Goal: Check status: Check status

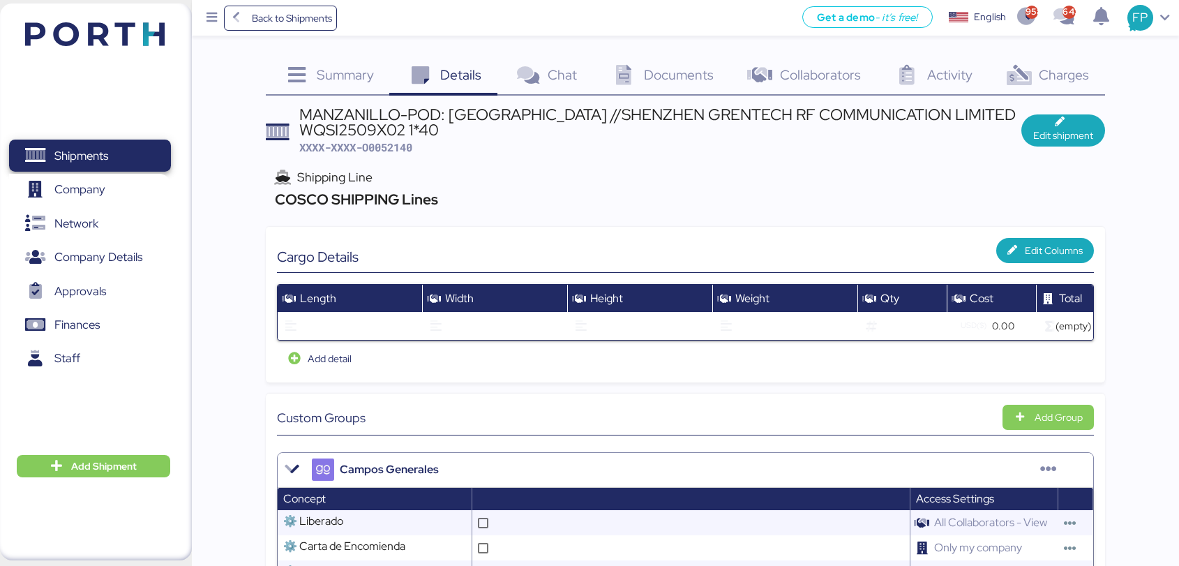
click at [134, 152] on span "Shipments" at bounding box center [90, 156] width 150 height 20
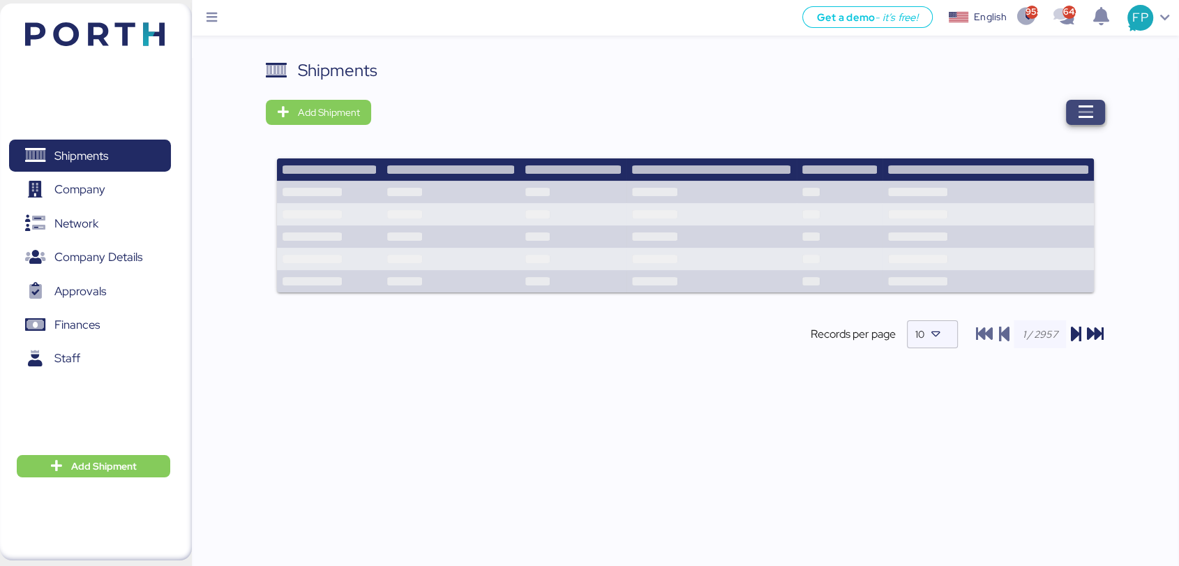
click at [1081, 117] on icon "button" at bounding box center [1085, 112] width 17 height 17
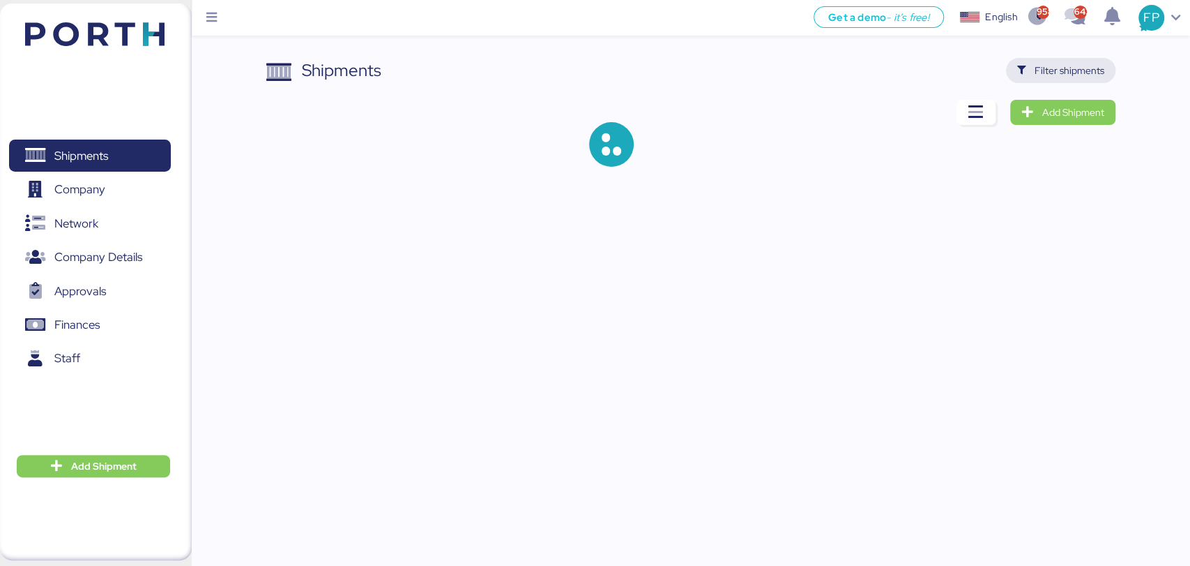
click at [1062, 73] on span "Filter shipments" at bounding box center [1070, 70] width 70 height 17
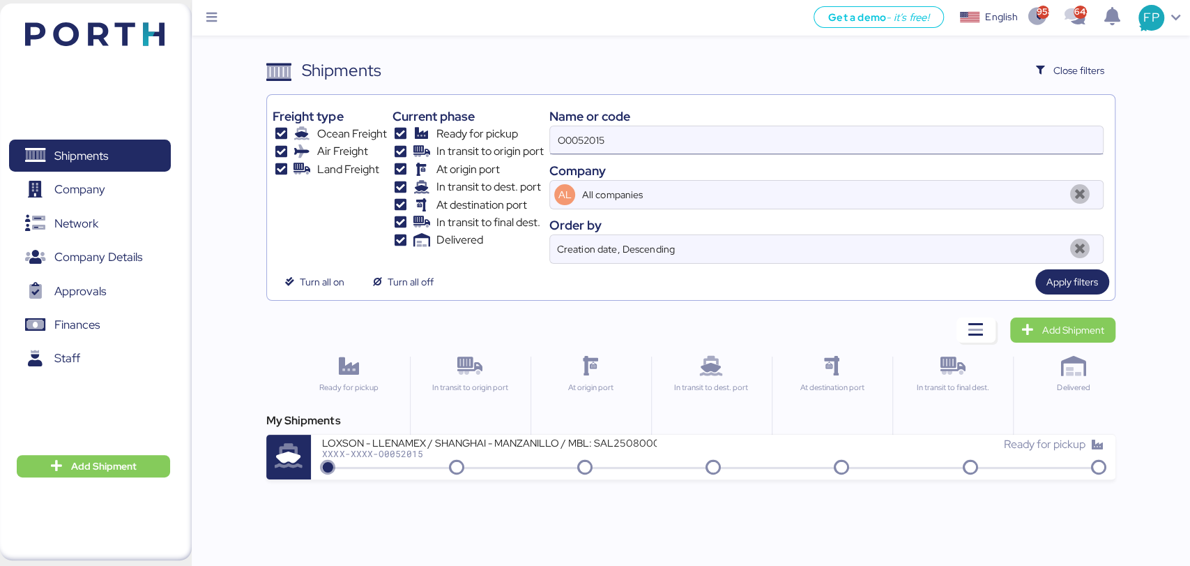
click at [585, 147] on input "O0052015" at bounding box center [826, 140] width 552 height 28
paste input "87"
type input "O0052087"
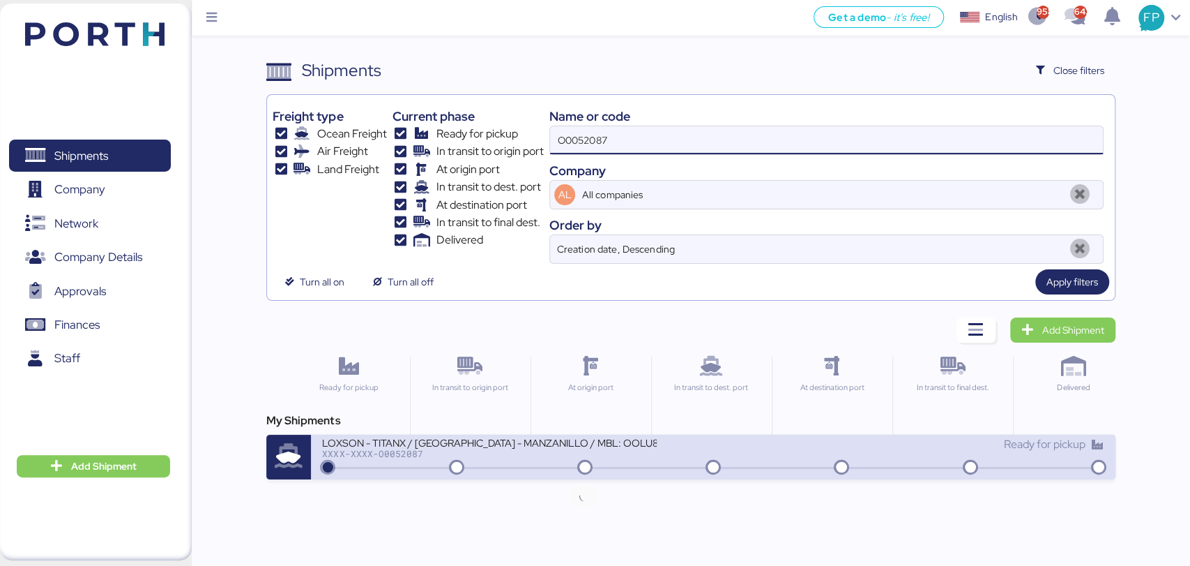
click at [579, 458] on div "LOXSON - TITANX / SHANGHAI - MANZANILLO / MBL: OOLU8899447940 - HBL: SZML250803…" at bounding box center [517, 451] width 391 height 30
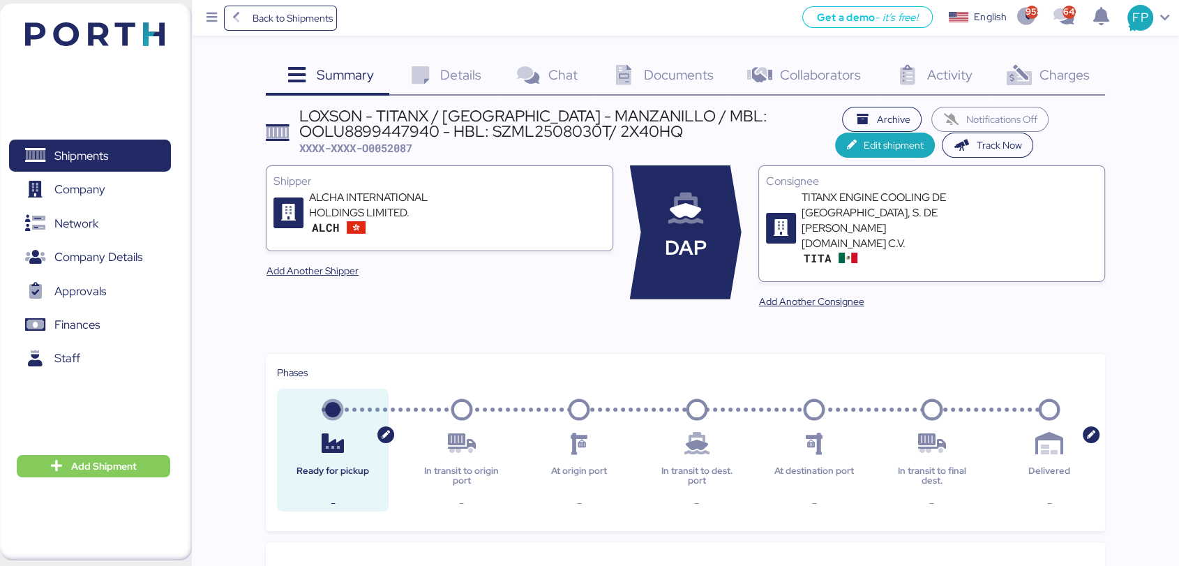
click at [1069, 70] on span "Charges" at bounding box center [1063, 75] width 50 height 18
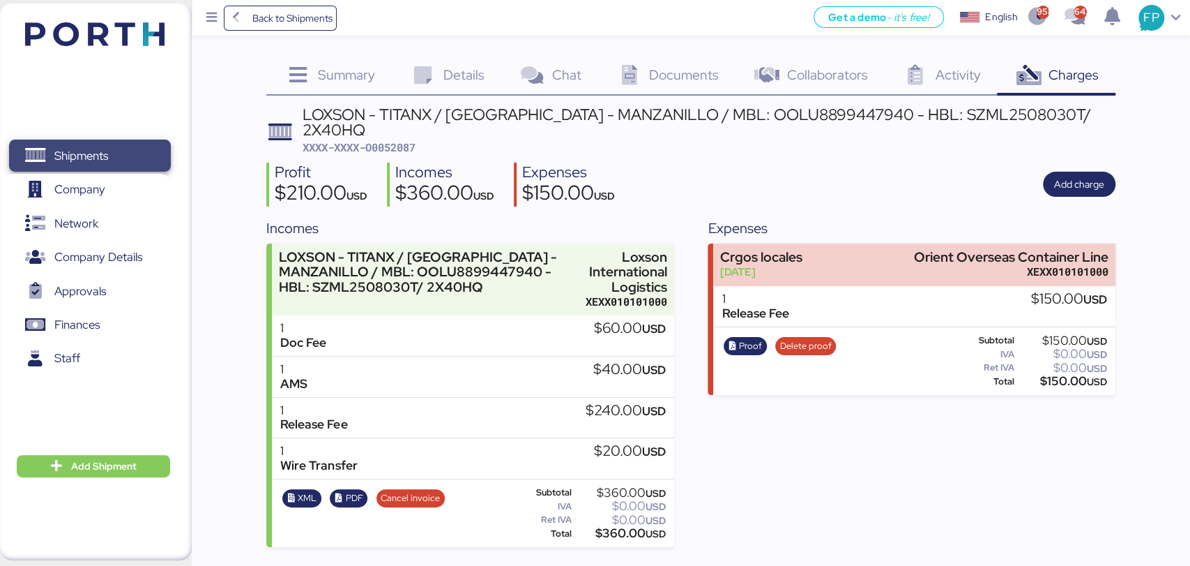
click at [82, 149] on span "Shipments" at bounding box center [81, 156] width 54 height 20
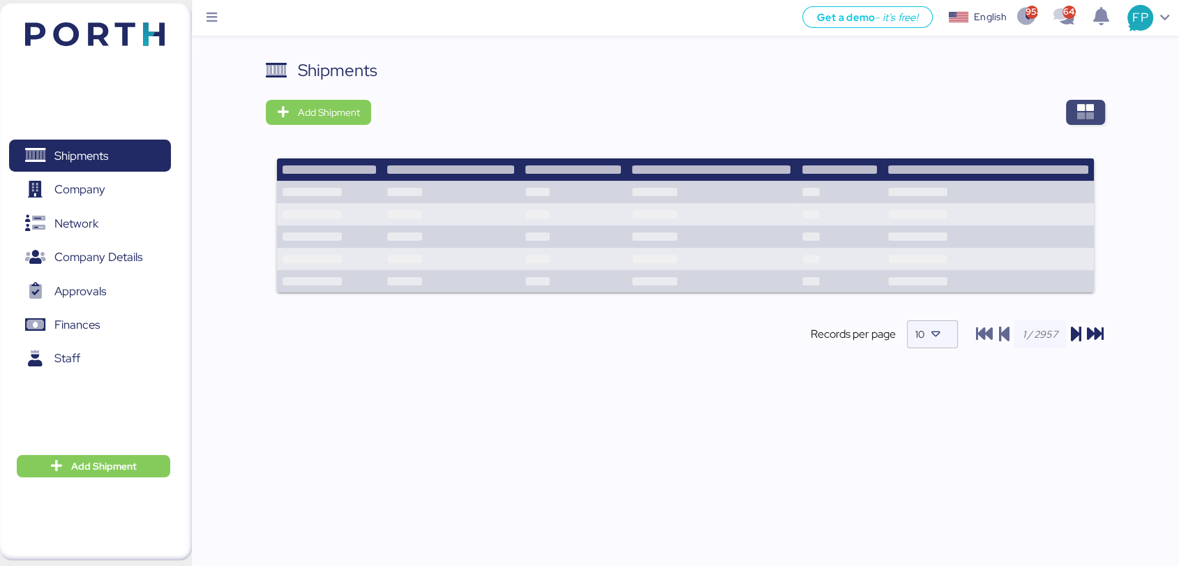
click at [1083, 123] on span "button" at bounding box center [1085, 112] width 39 height 25
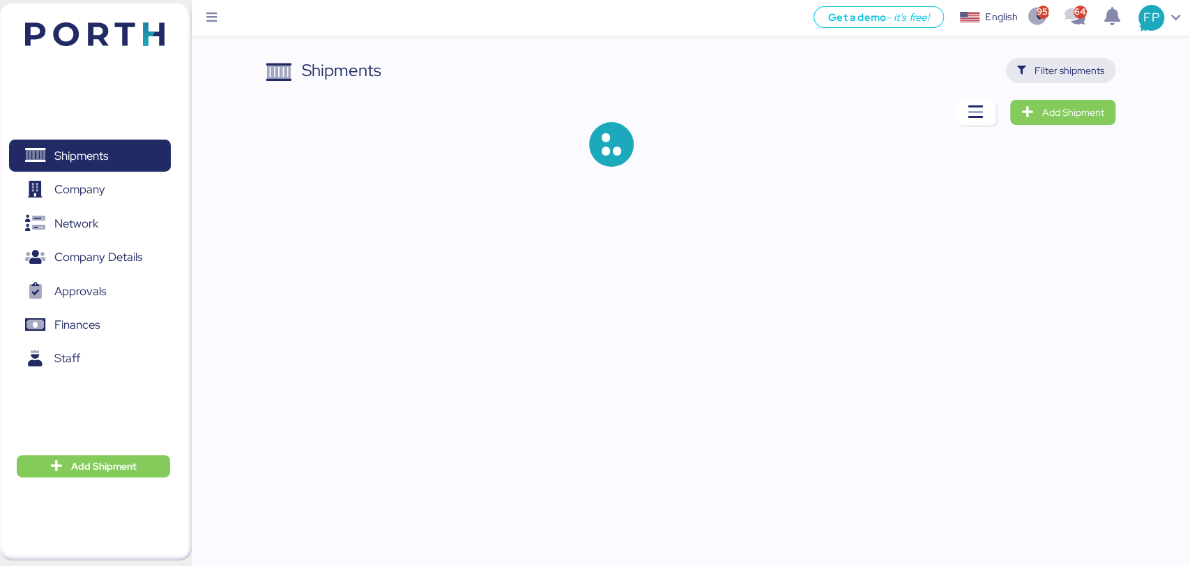
click at [1070, 68] on span "Filter shipments" at bounding box center [1070, 70] width 70 height 17
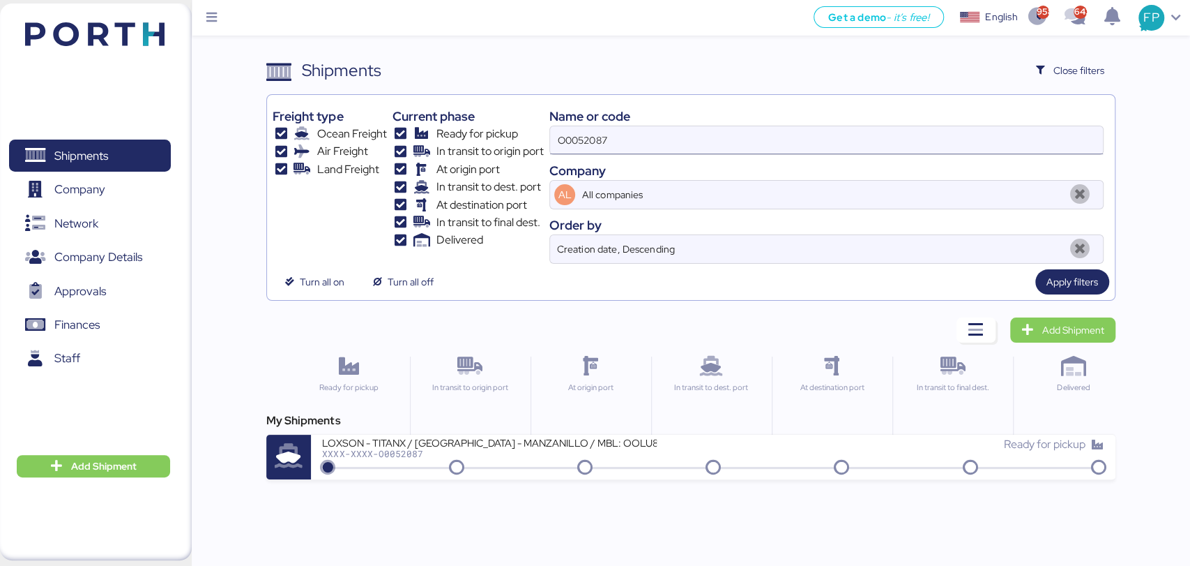
click at [575, 139] on input "O0052087" at bounding box center [826, 140] width 552 height 28
paste input "91"
type input "O0052091"
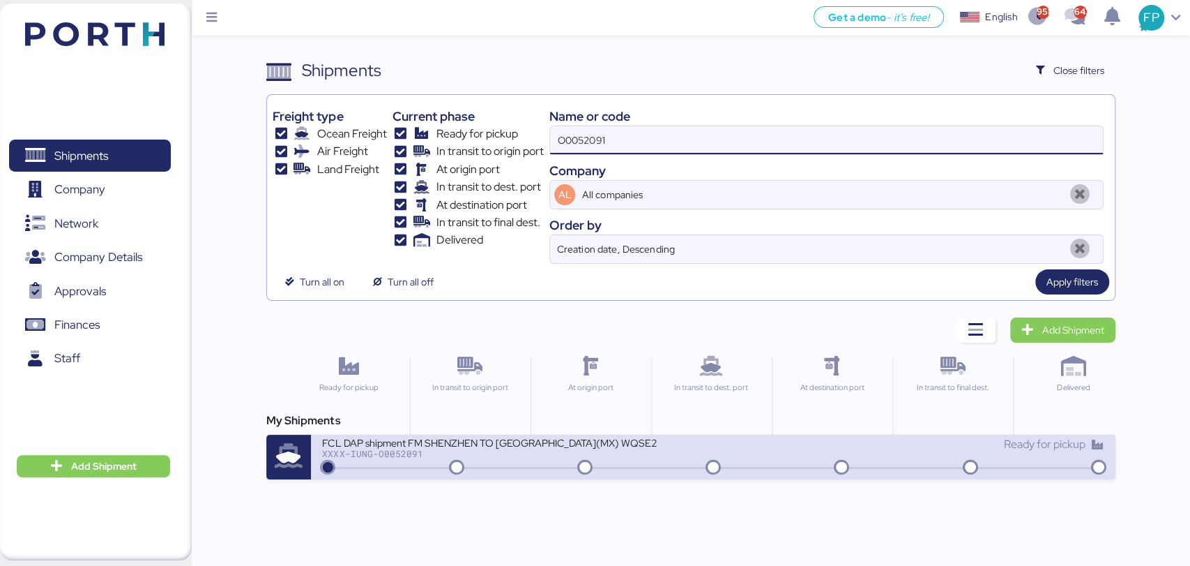
click at [536, 453] on div "XXXX-IUNG-O0052091" at bounding box center [489, 453] width 335 height 10
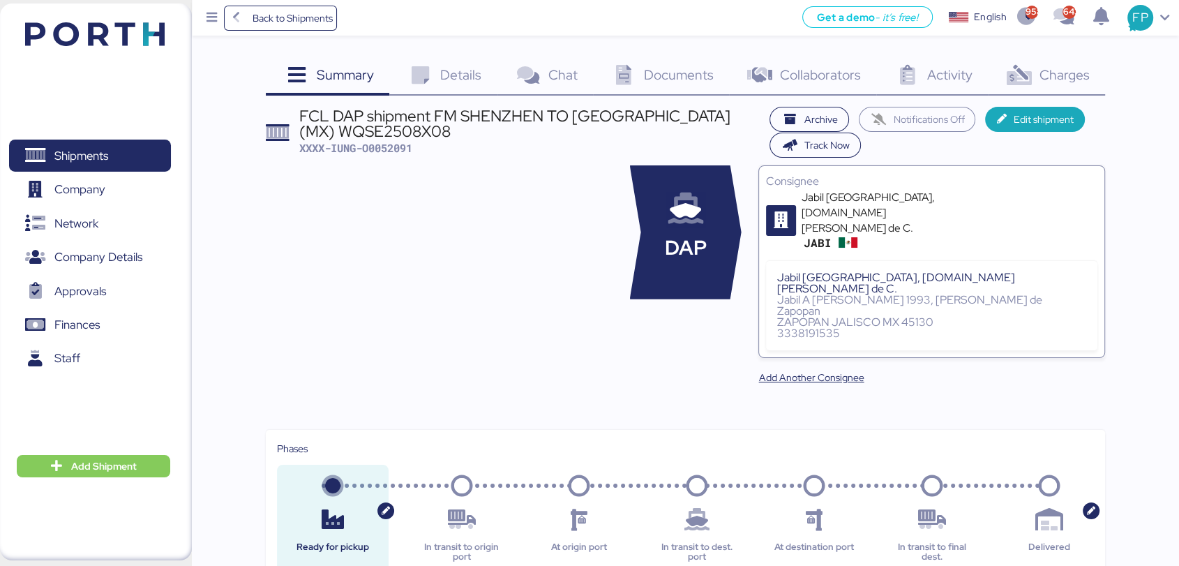
click at [1060, 91] on div "Charges 0" at bounding box center [1046, 77] width 116 height 38
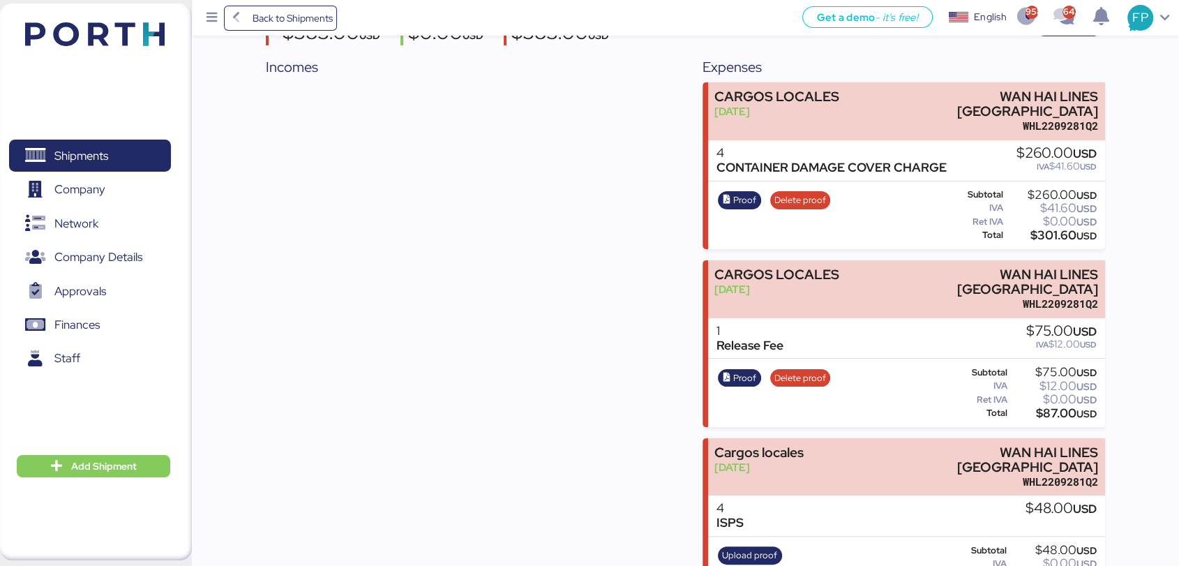
scroll to position [156, 0]
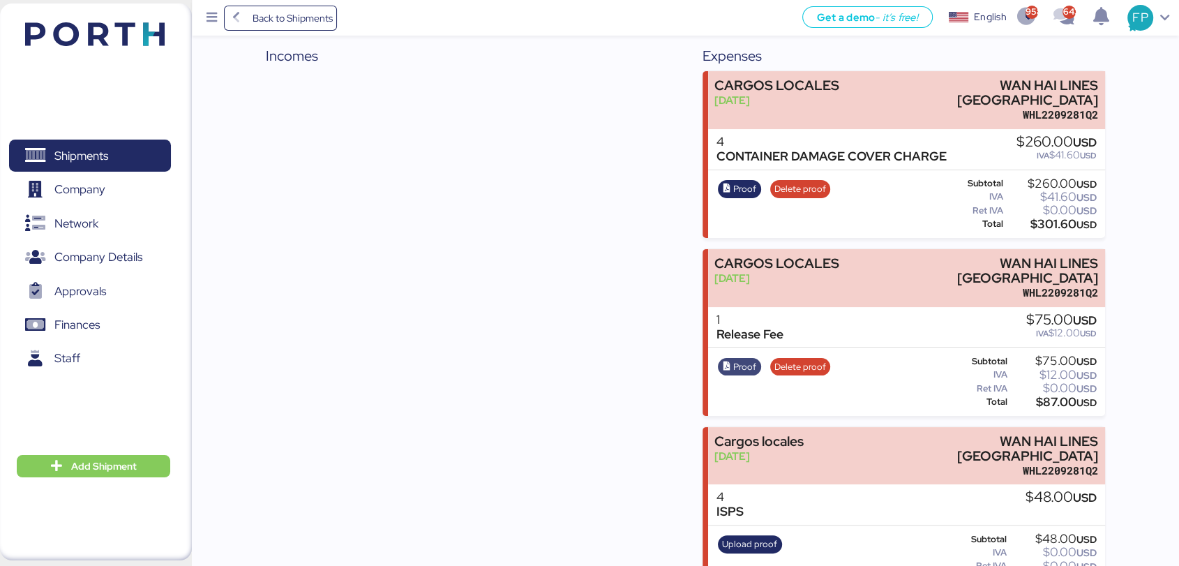
click at [736, 359] on span "Proof" at bounding box center [744, 366] width 23 height 15
